Goal: Contribute content: Contribute content

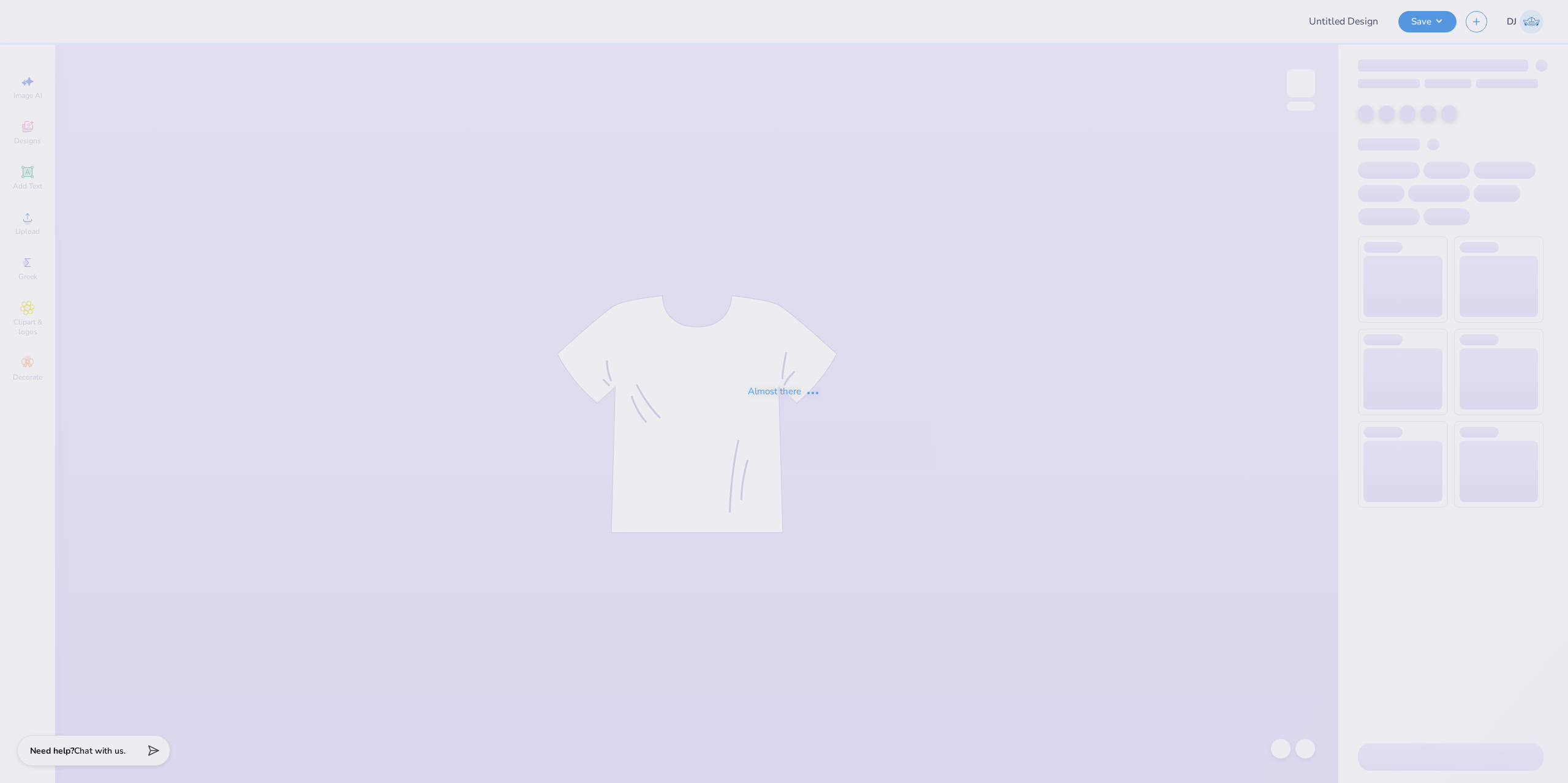
type input "Athletic Training Program - Fall 2025 merch"
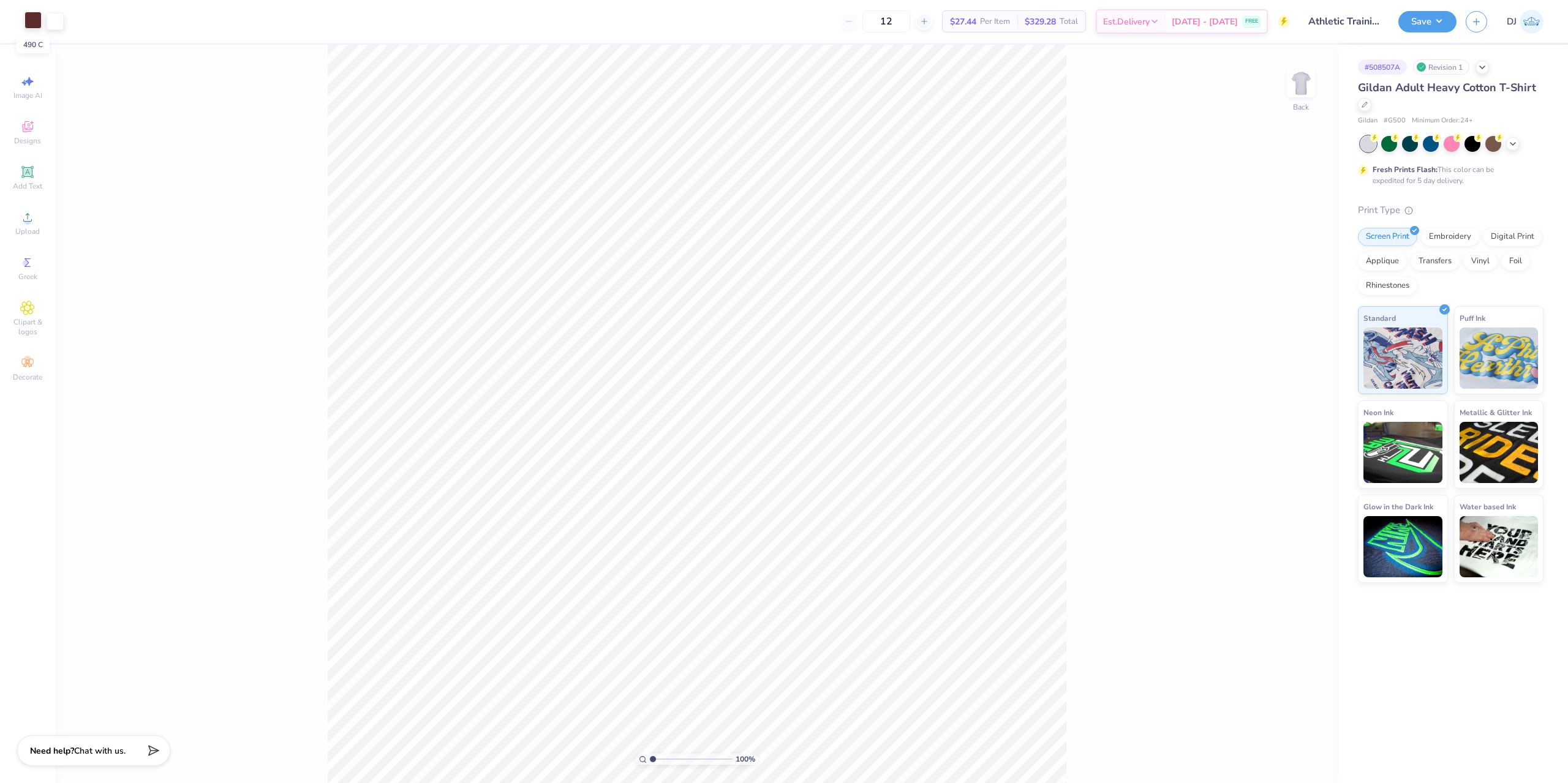
click at [28, 22] on div at bounding box center [32, 20] width 17 height 17
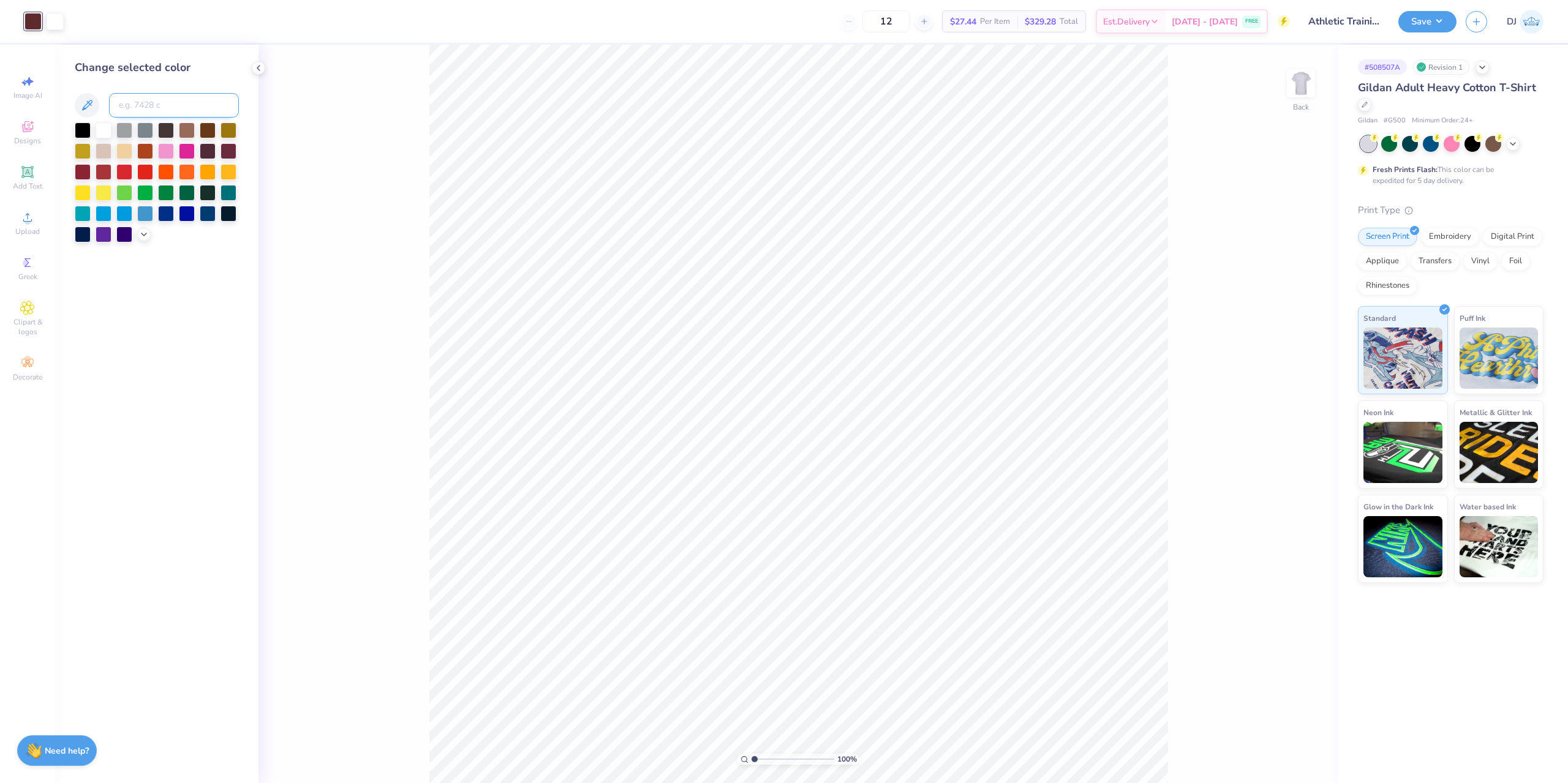
click at [148, 104] on input at bounding box center [174, 105] width 130 height 24
type input "505"
click at [174, 111] on input at bounding box center [174, 105] width 130 height 24
type input "504"
click at [1416, 23] on button "Save" at bounding box center [1427, 20] width 58 height 22
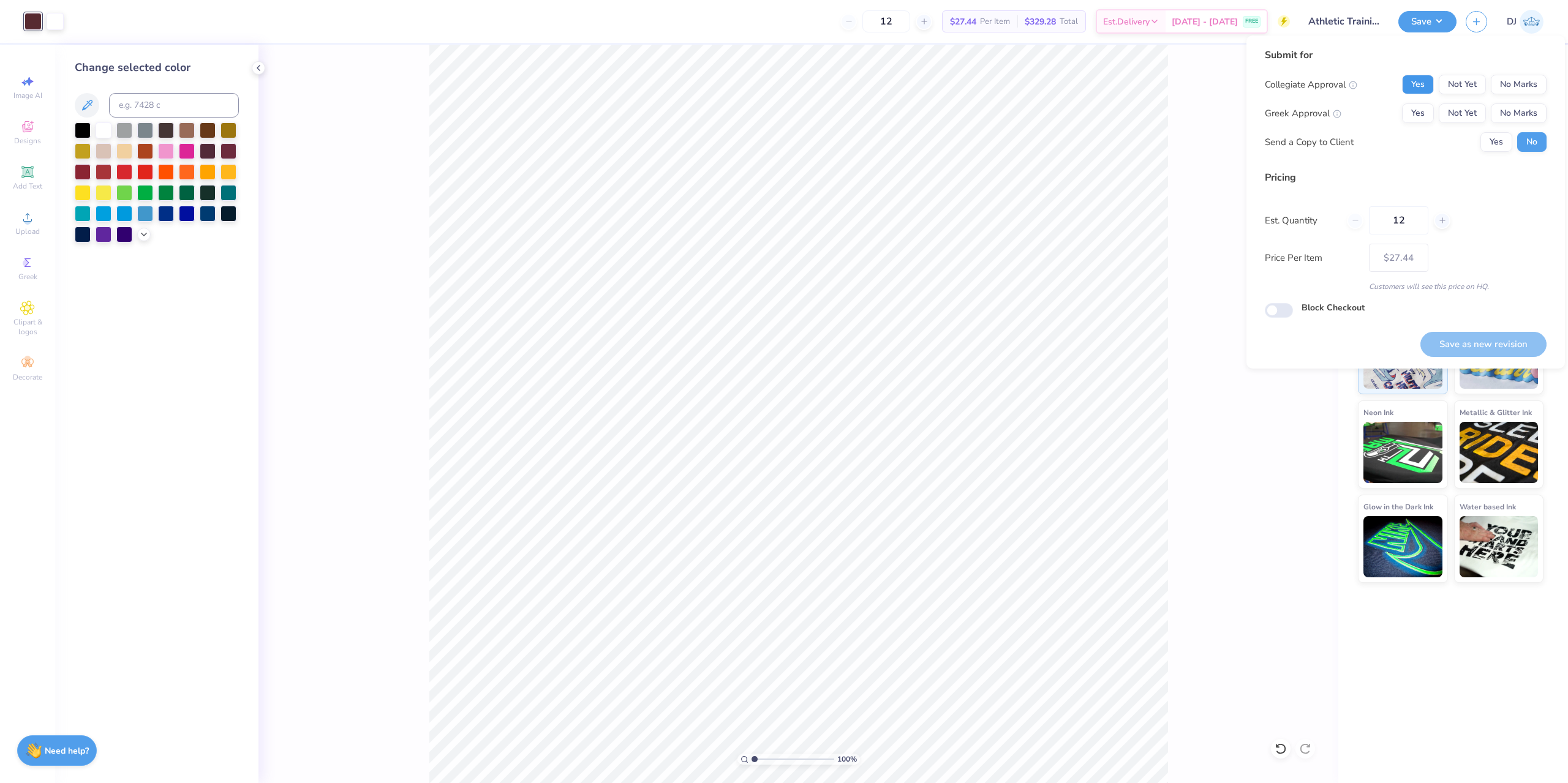
click at [1431, 93] on button "Yes" at bounding box center [1417, 84] width 32 height 20
click at [1528, 106] on button "No Marks" at bounding box center [1519, 113] width 56 height 20
click at [1496, 342] on button "Save as new revision" at bounding box center [1483, 344] width 126 height 25
type input "$27.44"
